Goal: Obtain resource: Obtain resource

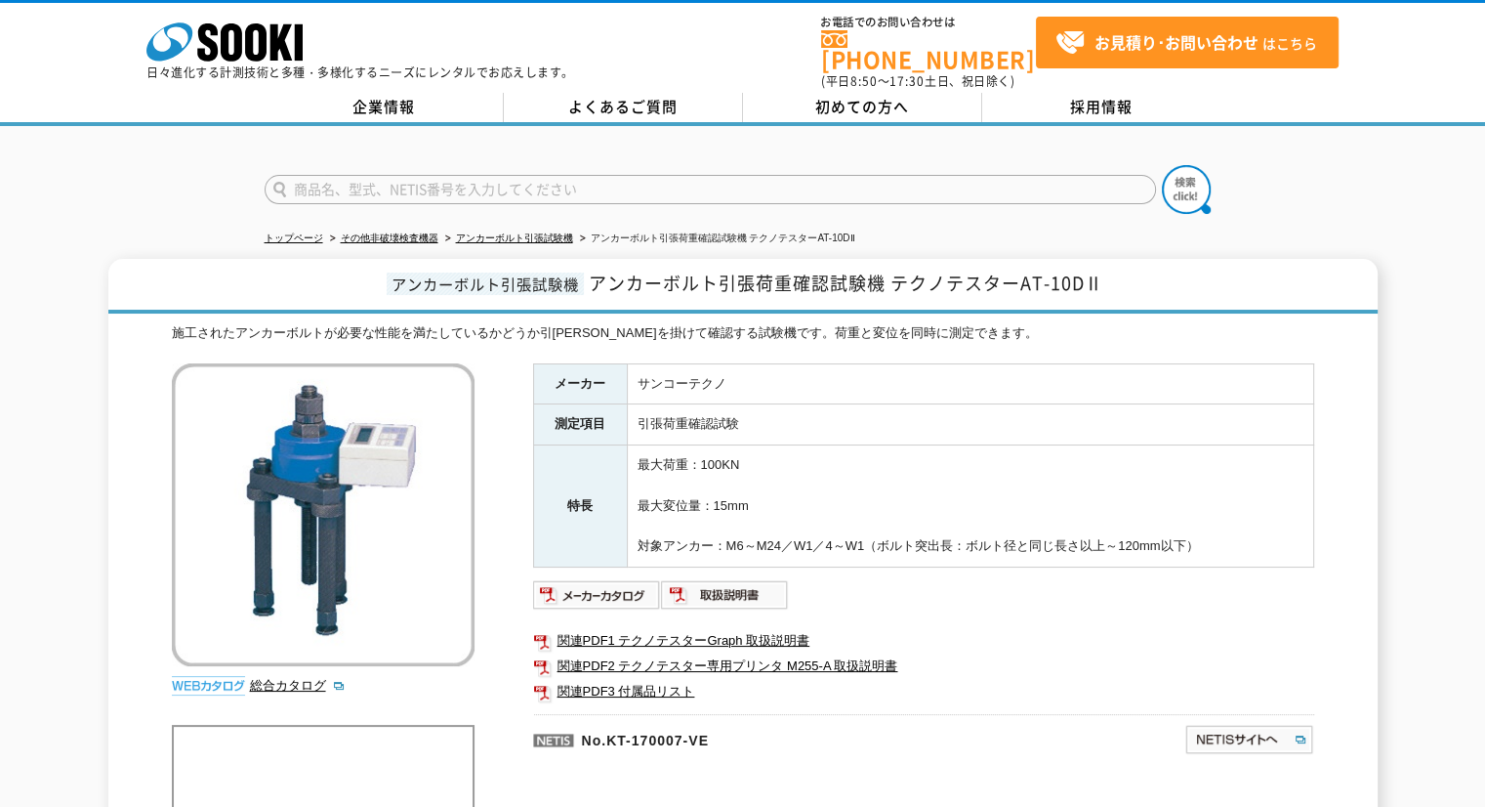
click at [387, 177] on input "text" at bounding box center [710, 189] width 891 height 29
type input "ラジオリンク"
click at [1162, 165] on button at bounding box center [1186, 189] width 49 height 49
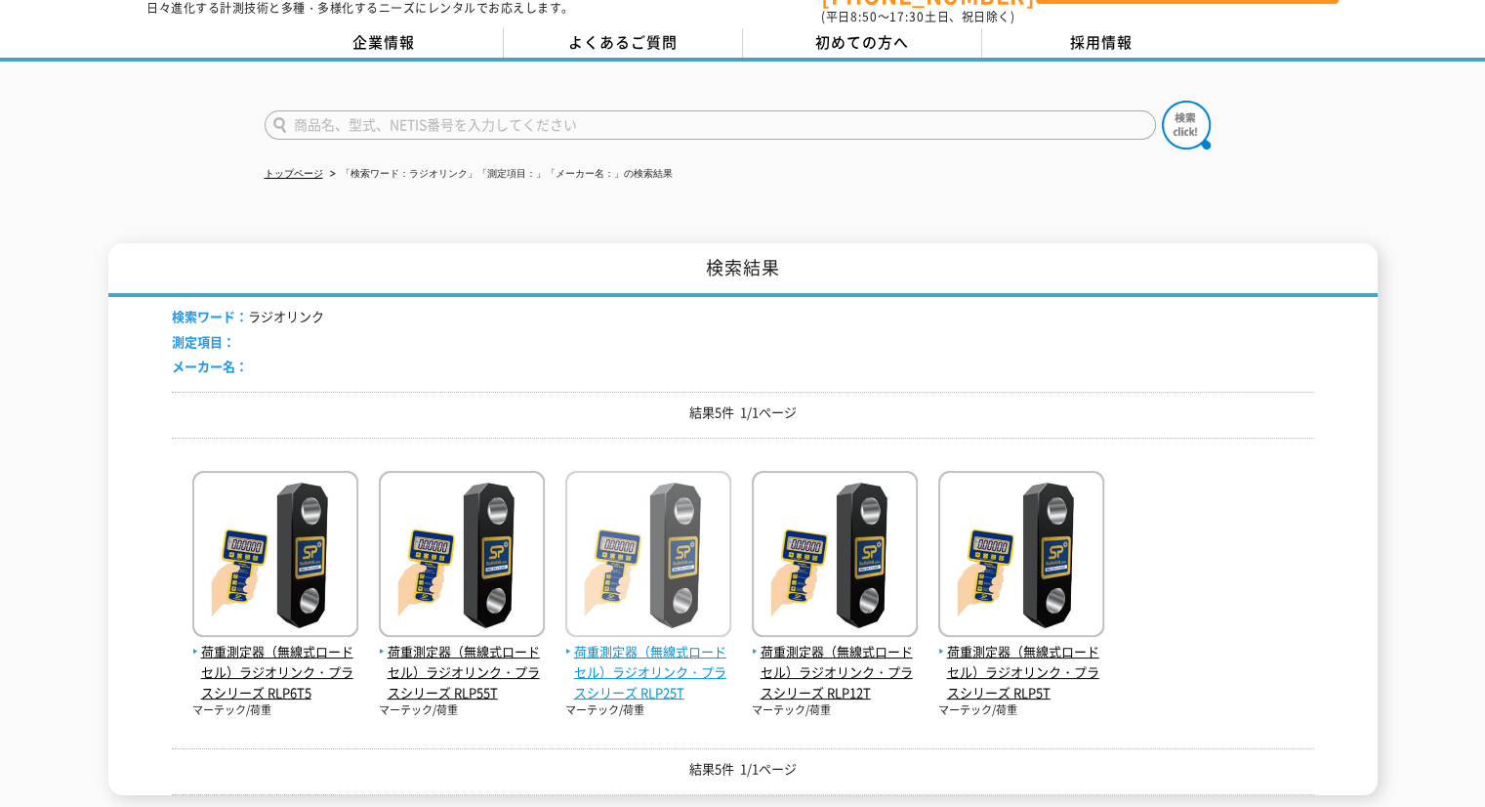
click at [638, 657] on span "荷重測定器（無線式ロードセル）ラジオリンク・プラスシリーズ RLP25T" at bounding box center [648, 672] width 166 height 61
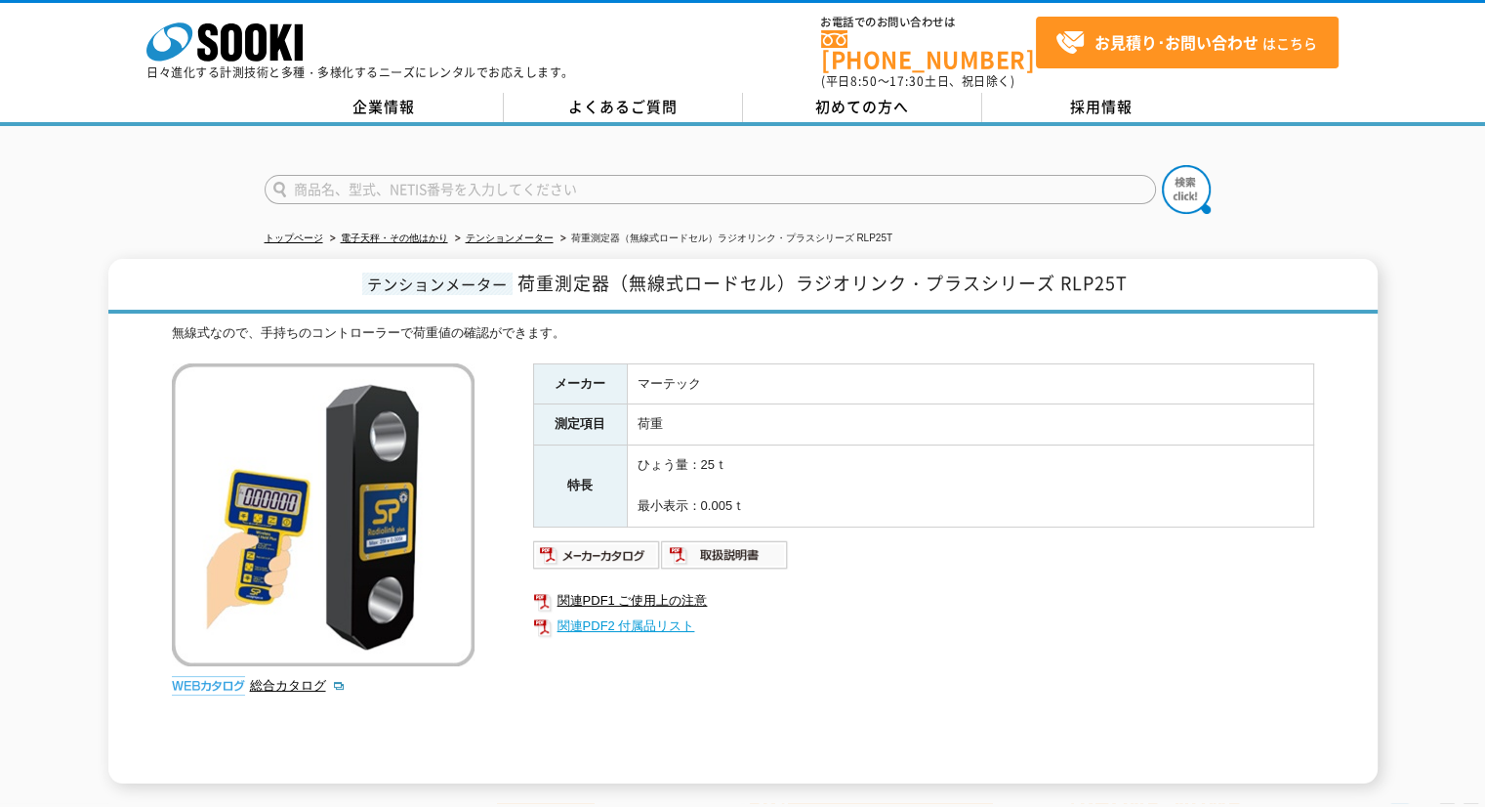
click at [649, 615] on link "関連PDF2 付属品リスト" at bounding box center [923, 625] width 781 height 25
